Goal: Contribute content: Contribute content

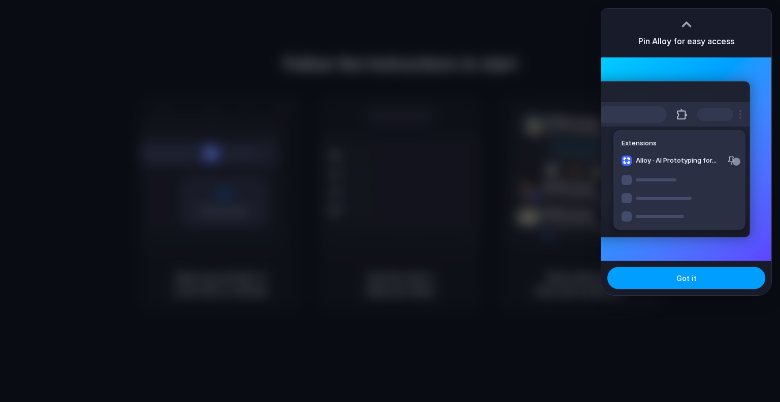
click at [693, 284] on button "Got it" at bounding box center [686, 278] width 158 height 22
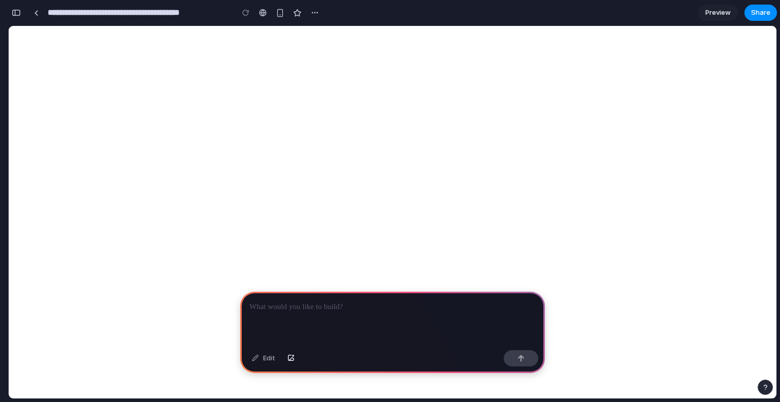
select select "**"
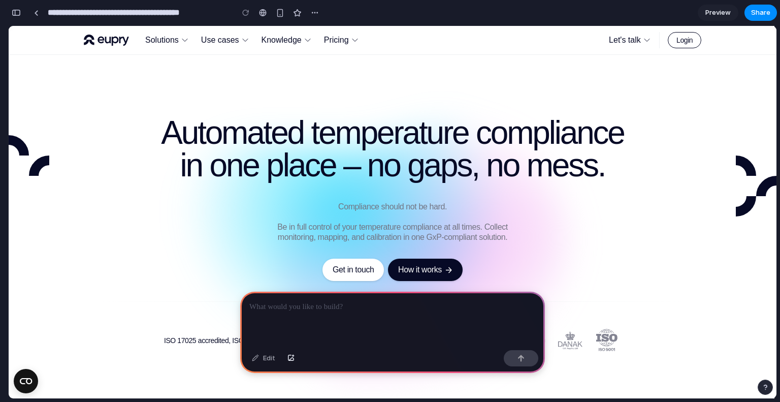
click at [345, 309] on div at bounding box center [392, 319] width 305 height 54
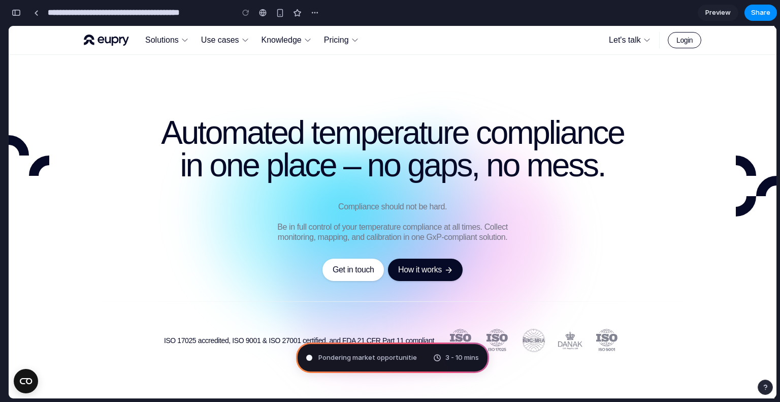
type input "**********"
